Goal: Information Seeking & Learning: Learn about a topic

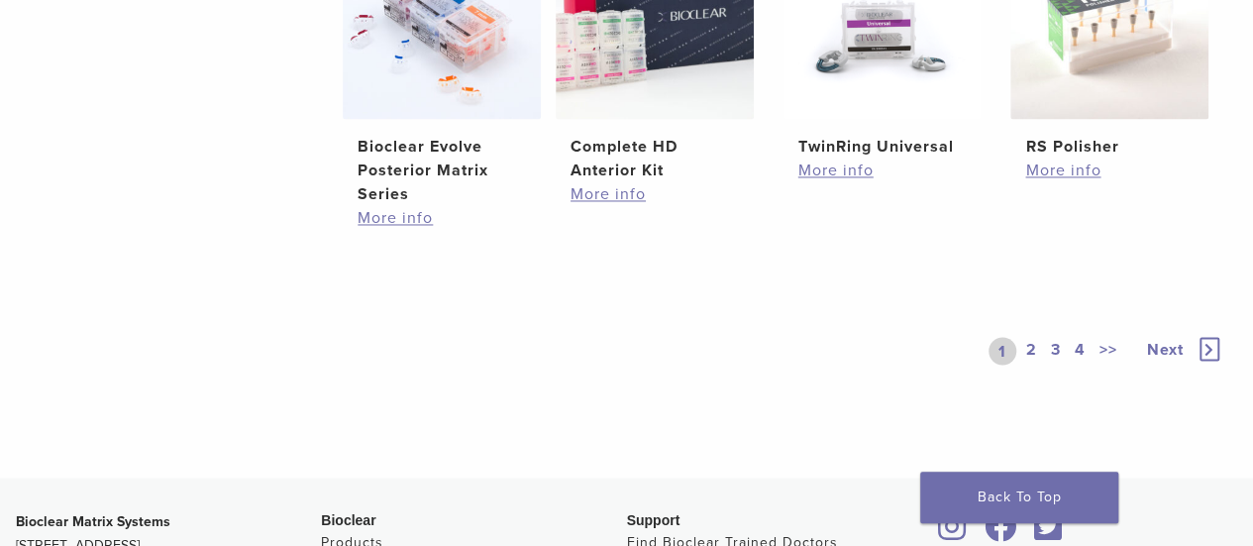
scroll to position [1716, 0]
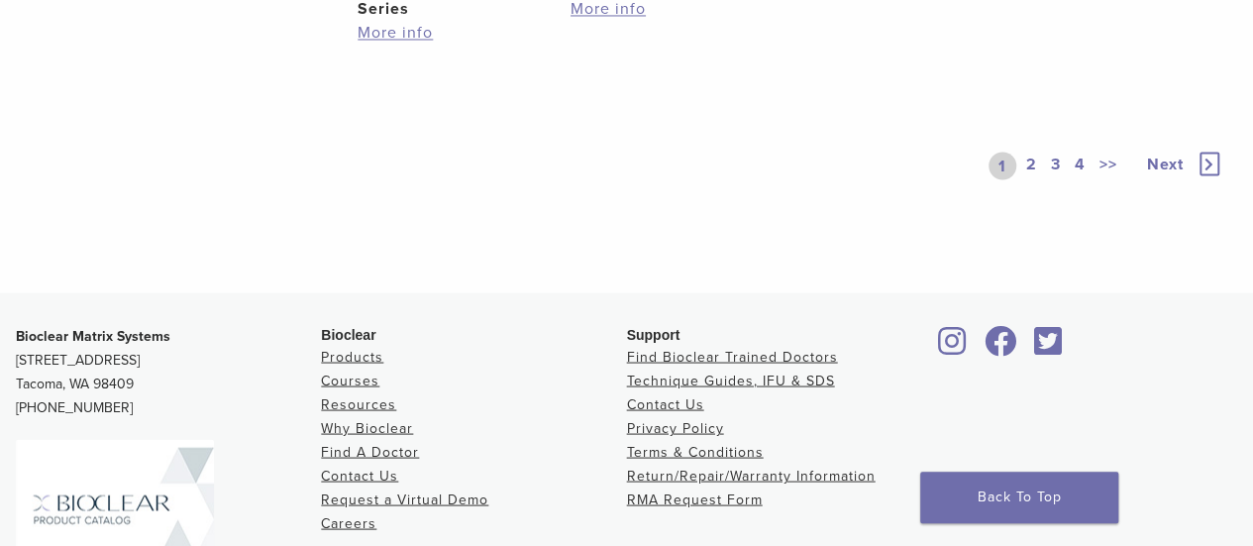
click at [1028, 160] on link "2" at bounding box center [1031, 166] width 19 height 28
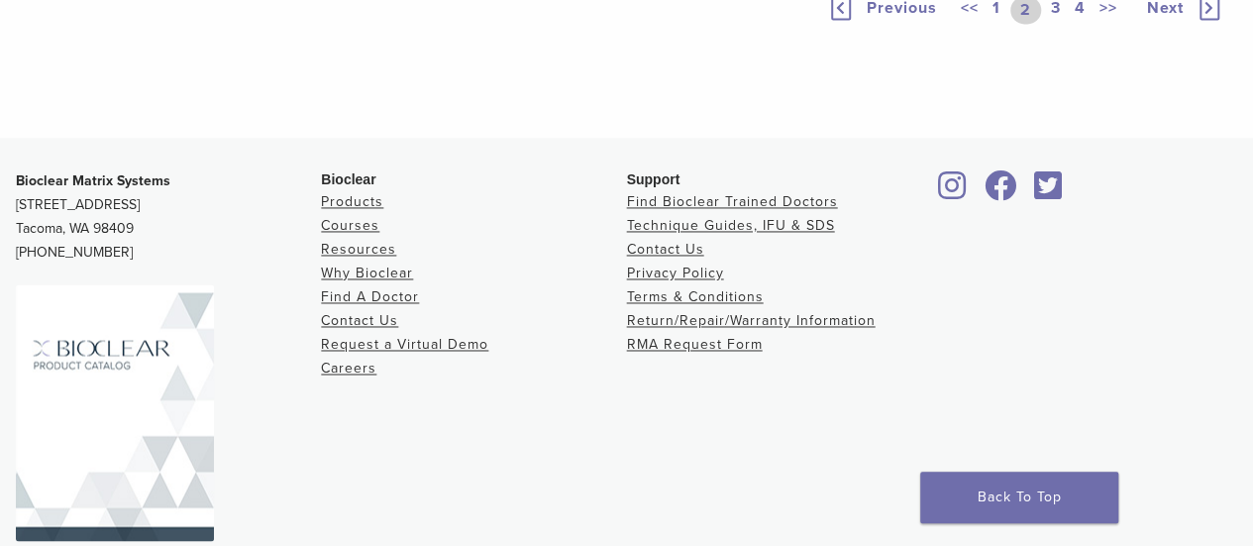
scroll to position [1399, 0]
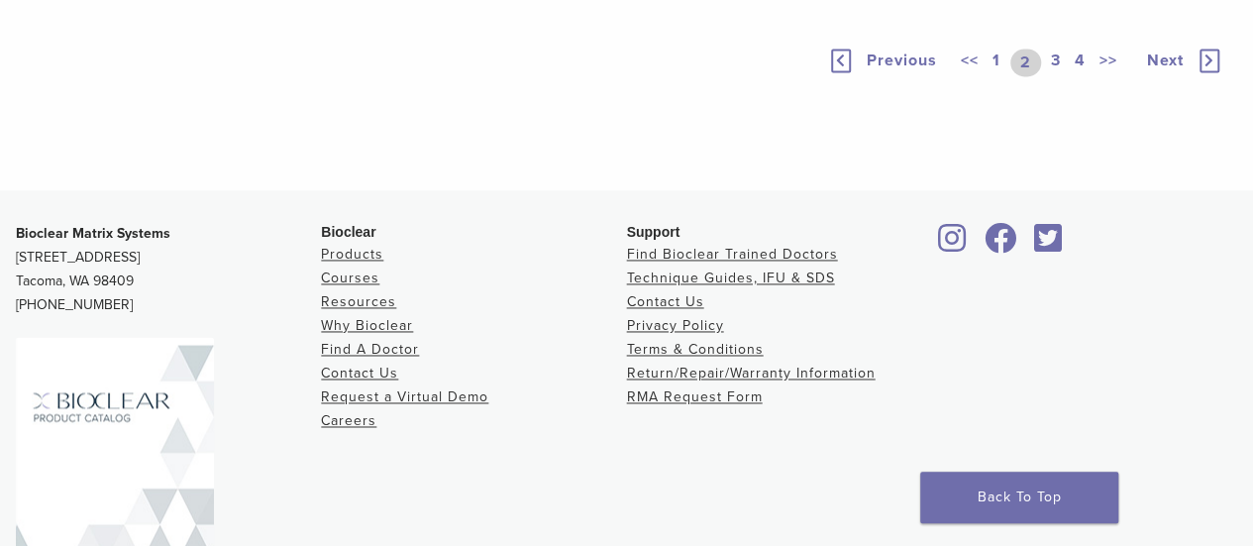
click at [1056, 76] on link "3" at bounding box center [1056, 63] width 18 height 28
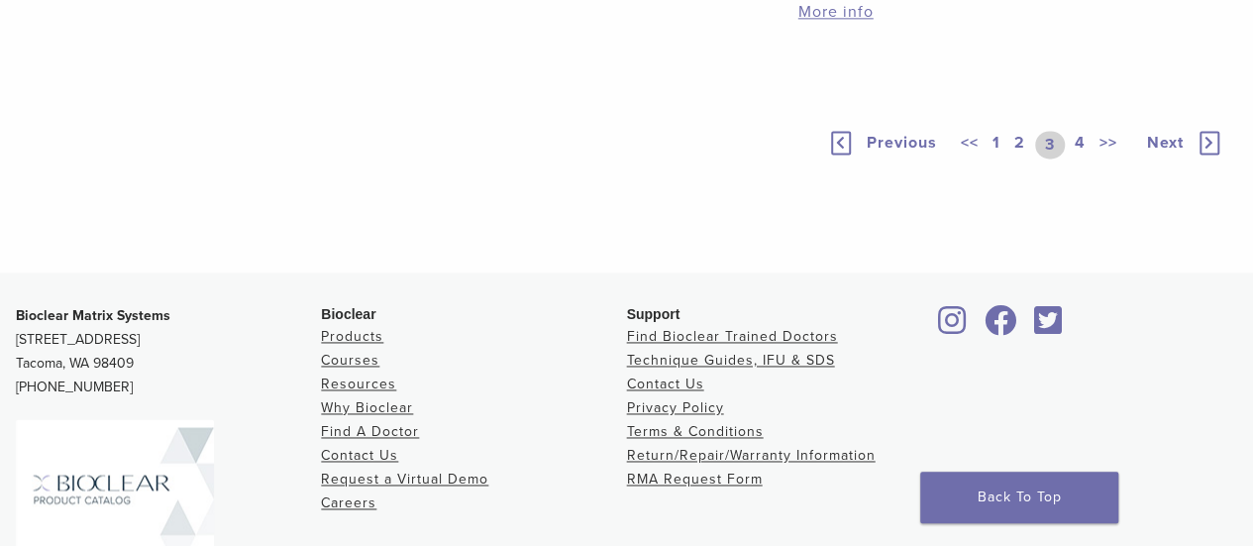
scroll to position [1399, 0]
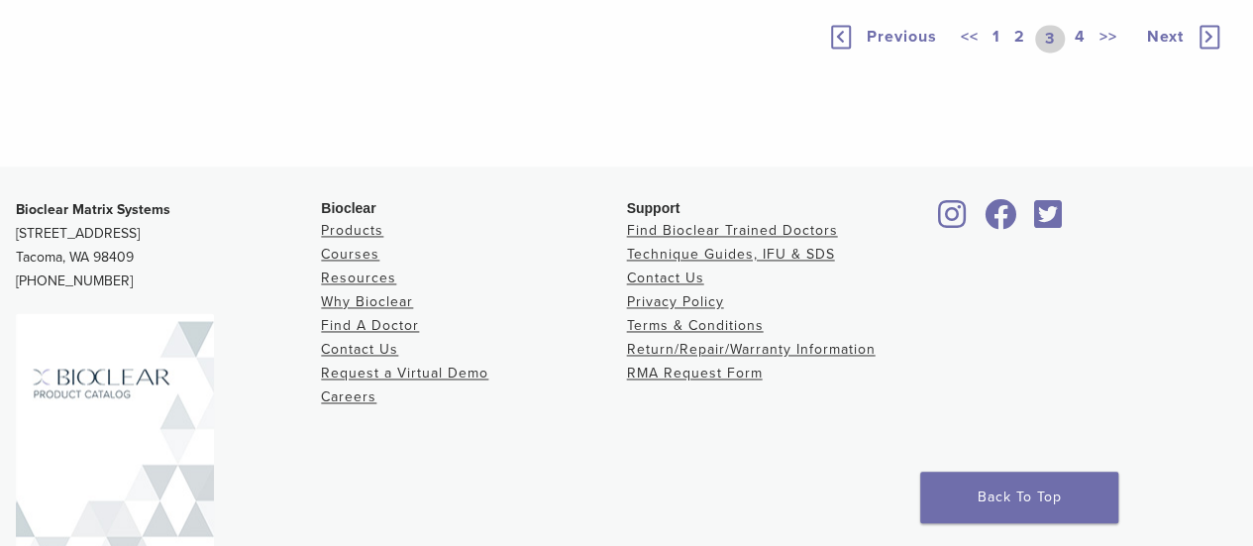
click at [1075, 52] on link "4" at bounding box center [1080, 39] width 19 height 28
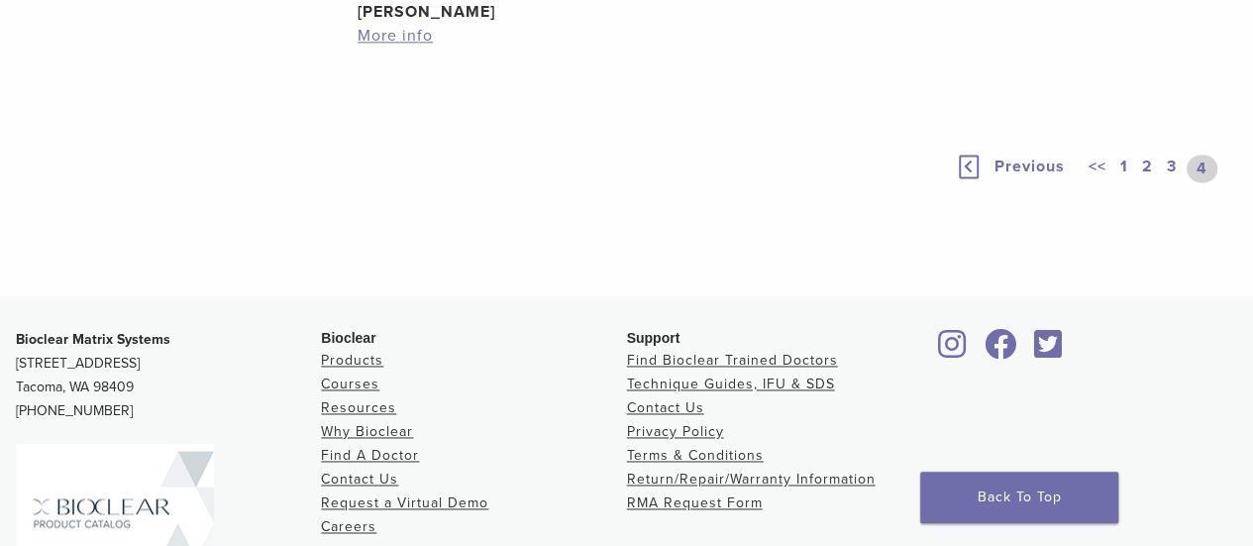
scroll to position [1399, 0]
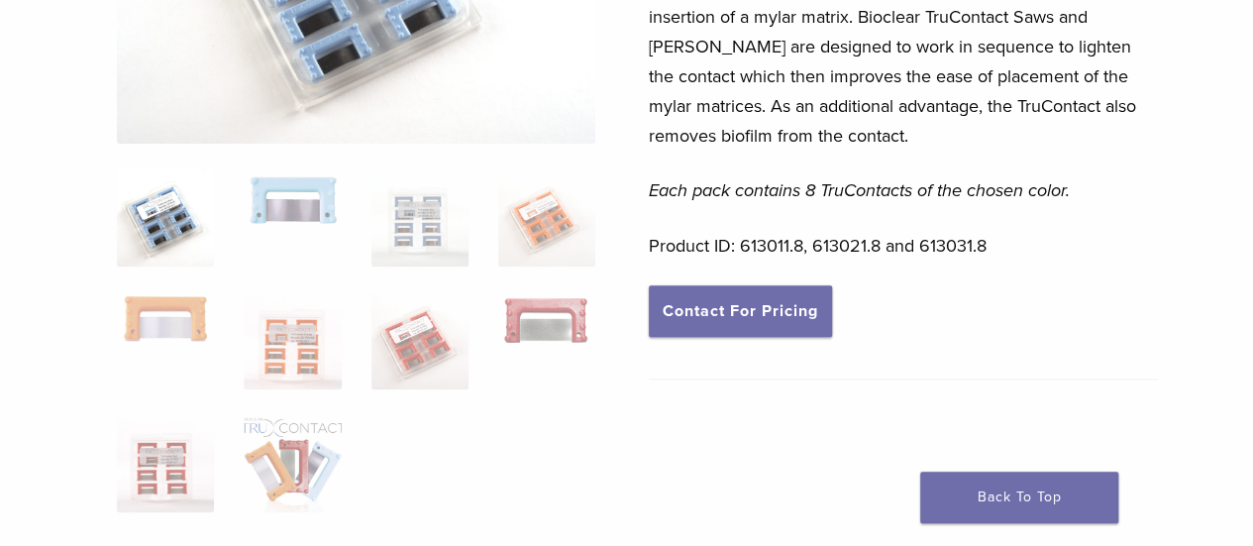
scroll to position [396, 0]
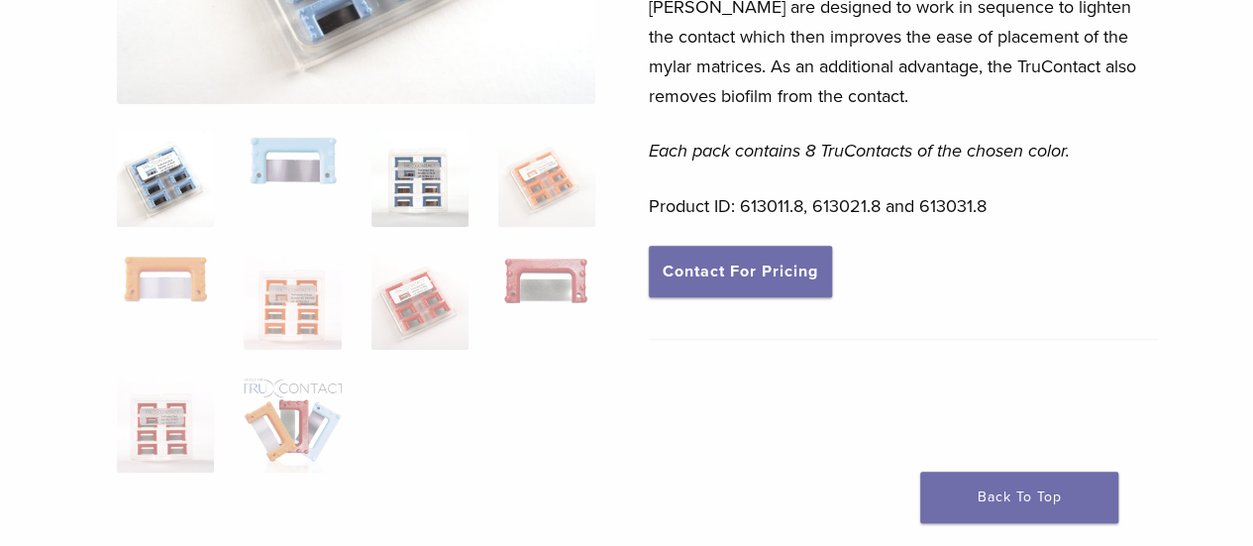
click at [446, 192] on img at bounding box center [419, 177] width 97 height 97
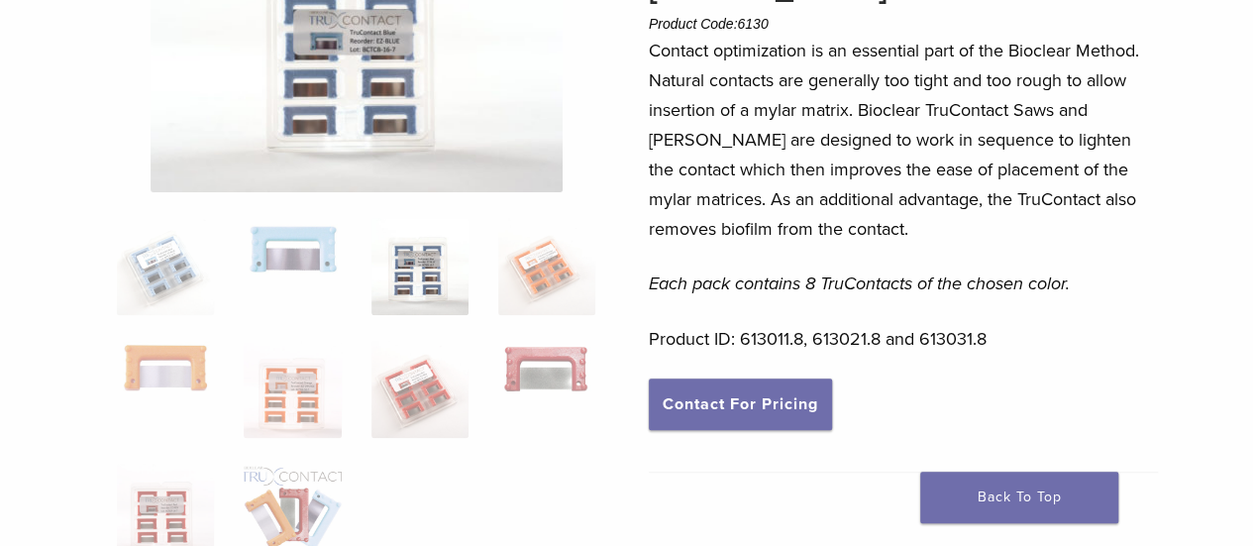
scroll to position [171, 0]
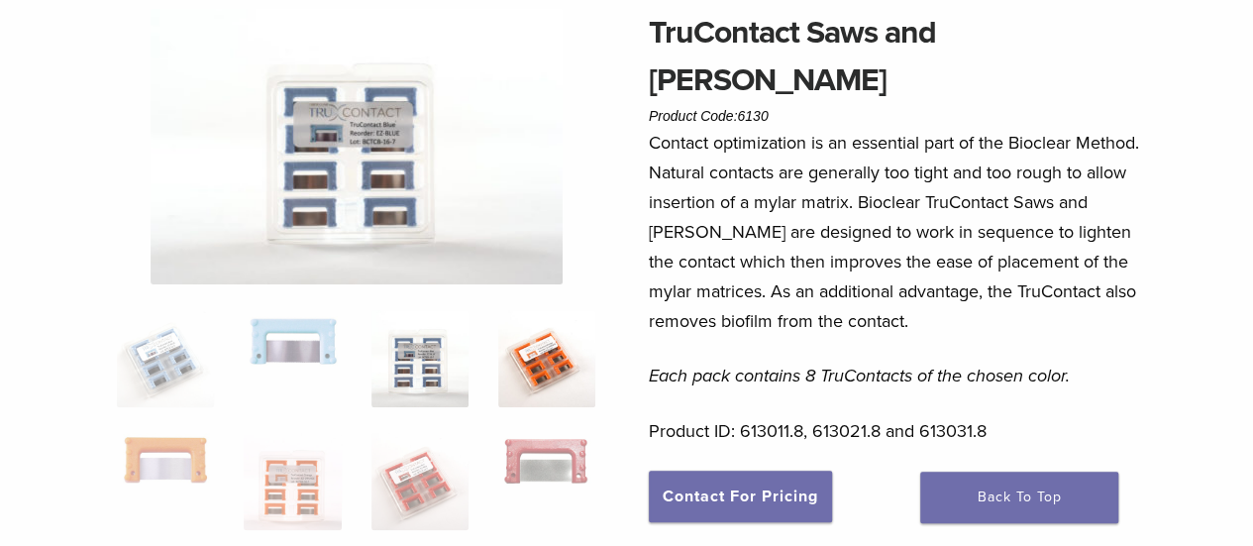
click at [534, 359] on img at bounding box center [546, 358] width 97 height 97
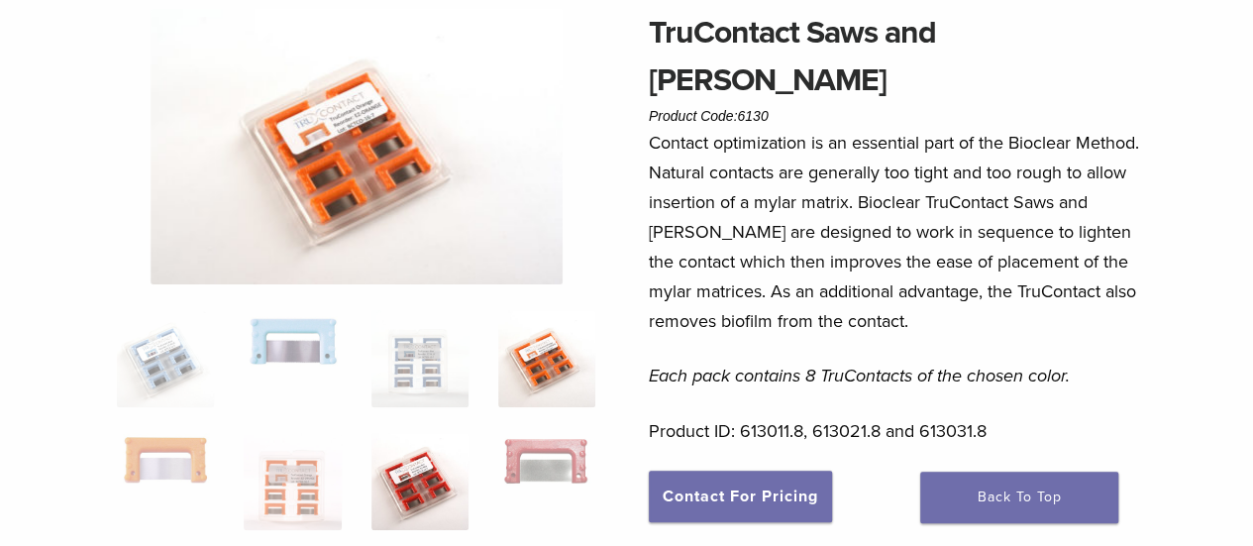
click at [418, 455] on img at bounding box center [419, 481] width 97 height 97
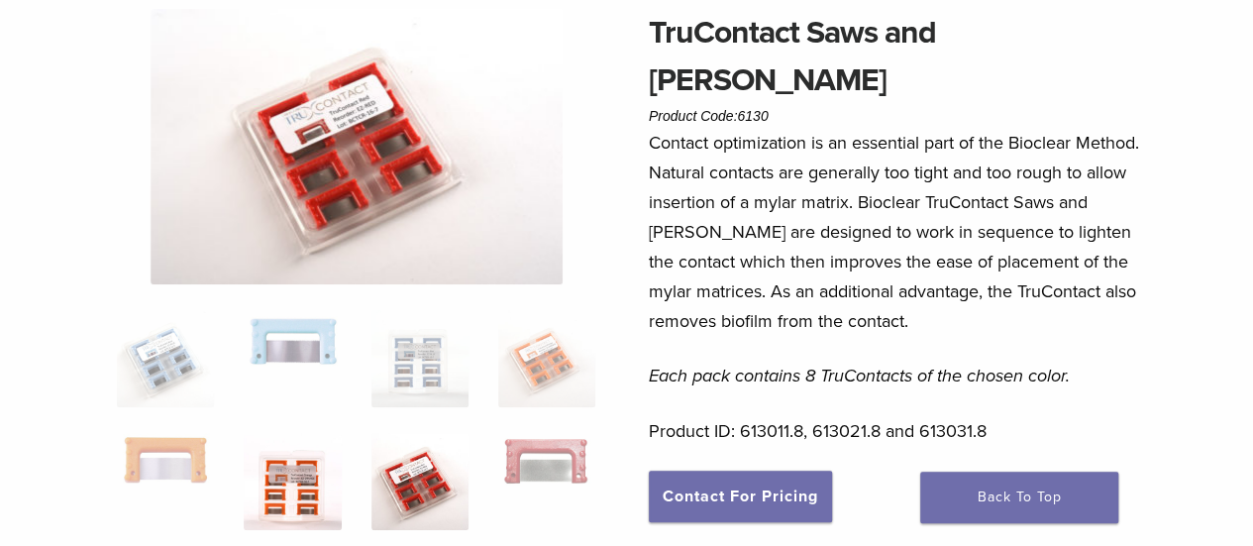
click at [283, 485] on img at bounding box center [292, 481] width 97 height 97
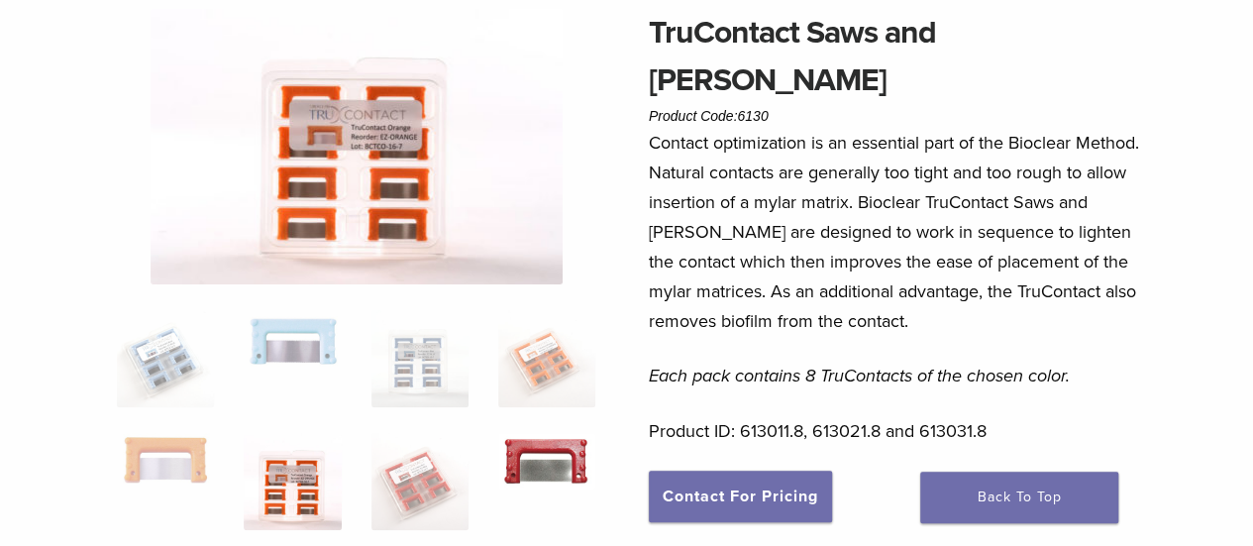
click at [543, 443] on img at bounding box center [546, 461] width 97 height 56
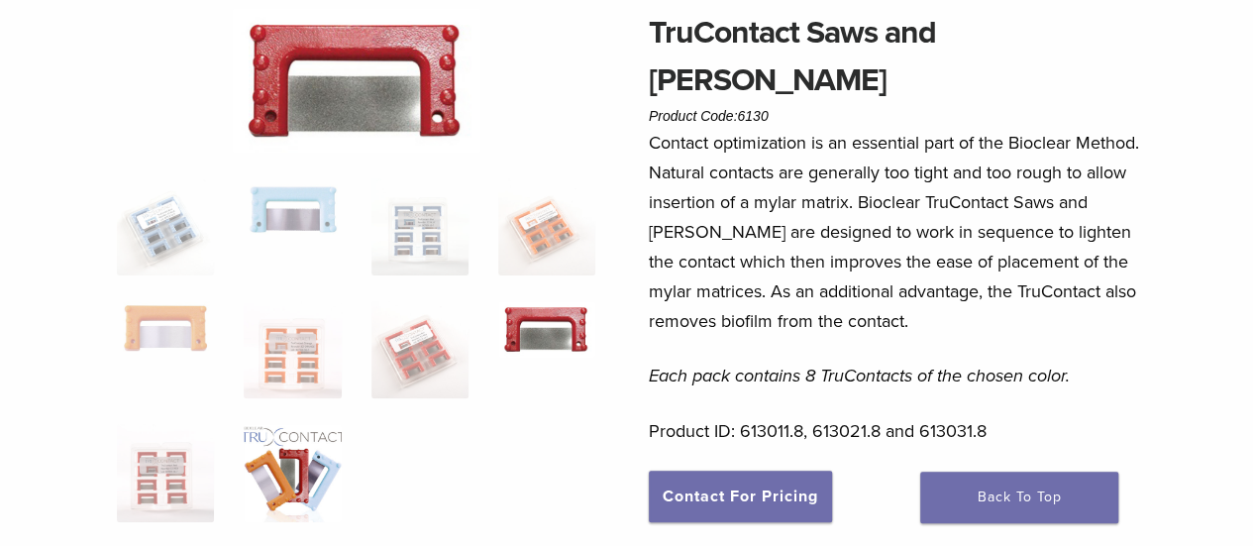
click at [289, 476] on img at bounding box center [292, 472] width 97 height 97
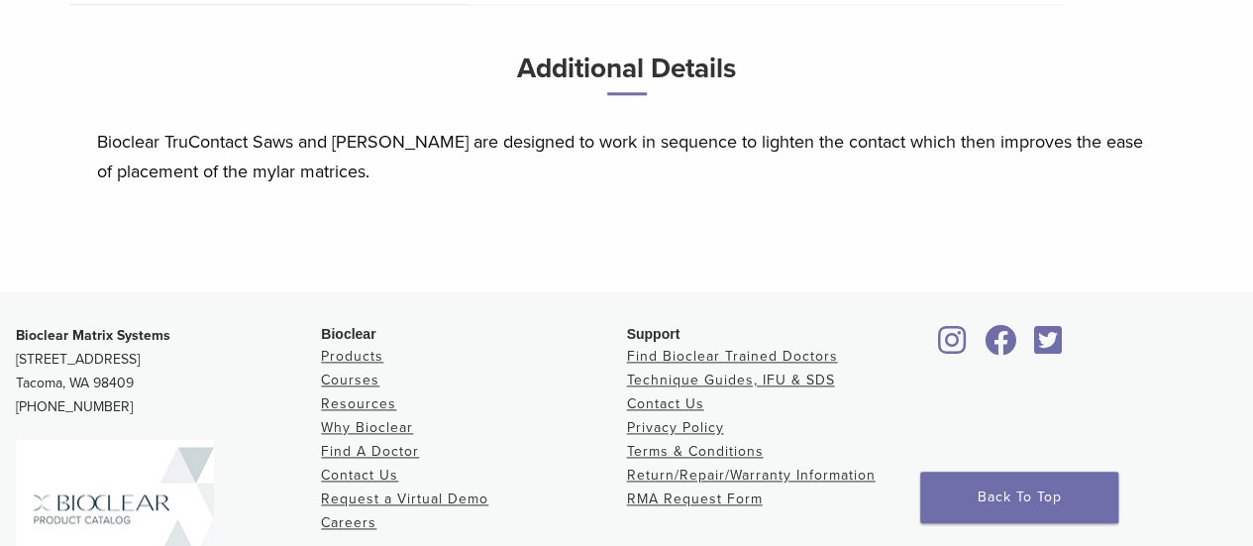
scroll to position [1201, 0]
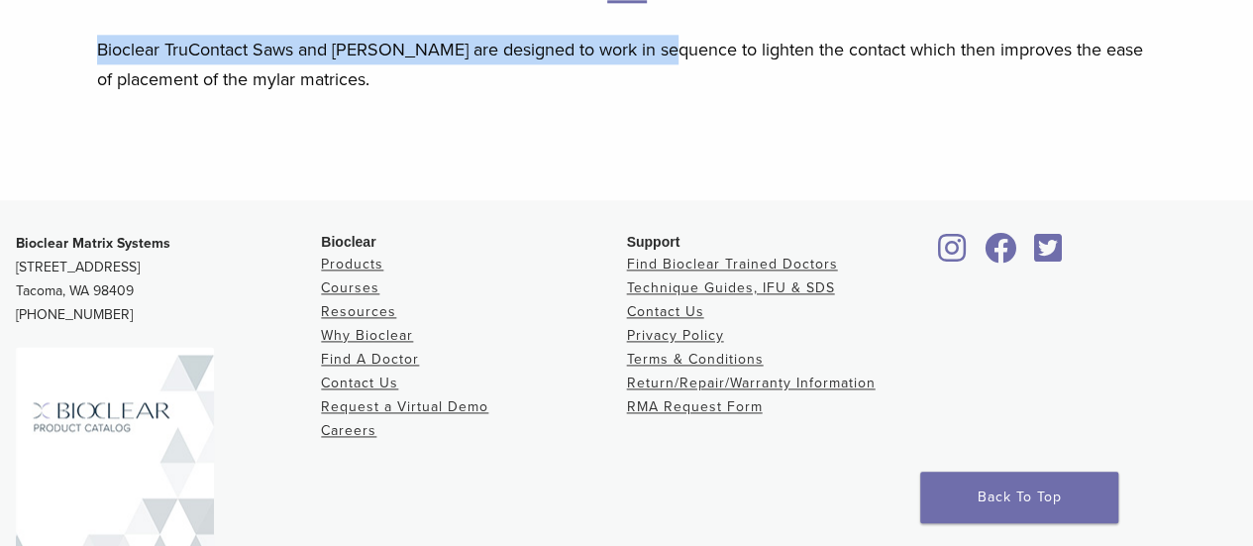
drag, startPoint x: 96, startPoint y: 46, endPoint x: 666, endPoint y: 43, distance: 570.4
click at [666, 43] on p "Bioclear TruContact Saws and Sanders are designed to work in sequence to lighte…" at bounding box center [627, 64] width 1060 height 59
